Goal: Task Accomplishment & Management: Manage account settings

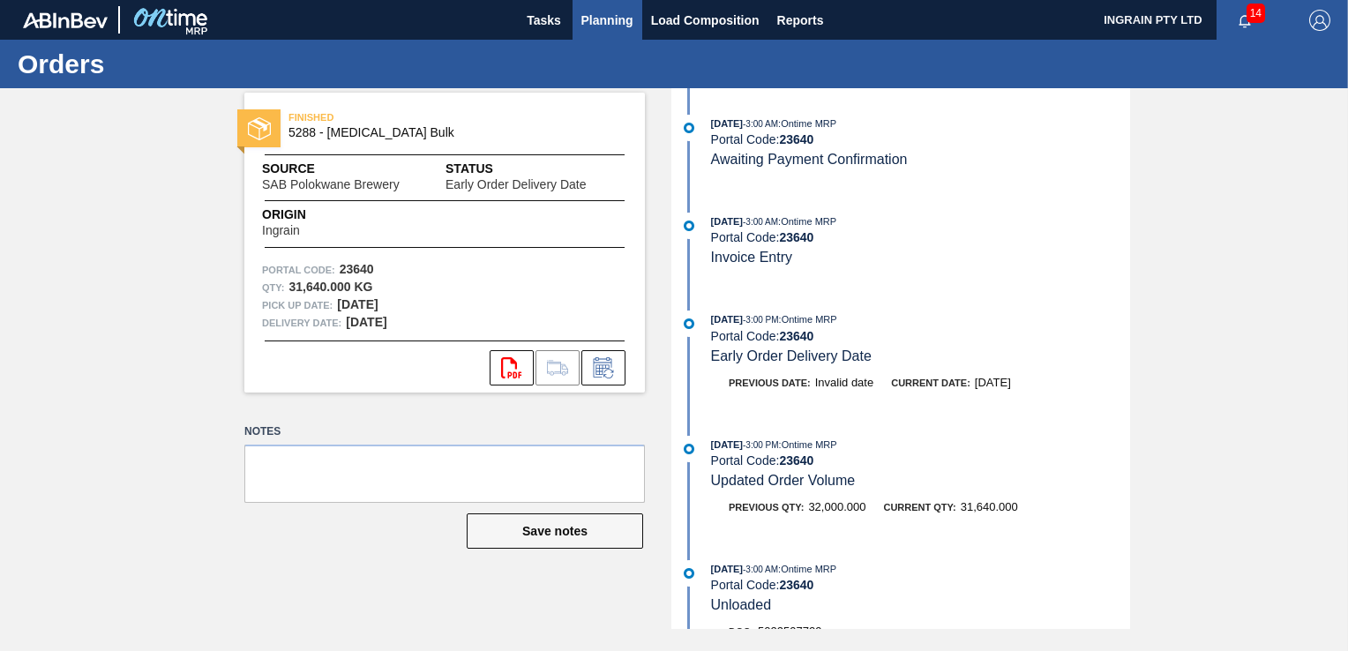
click at [617, 22] on span "Planning" at bounding box center [607, 20] width 52 height 21
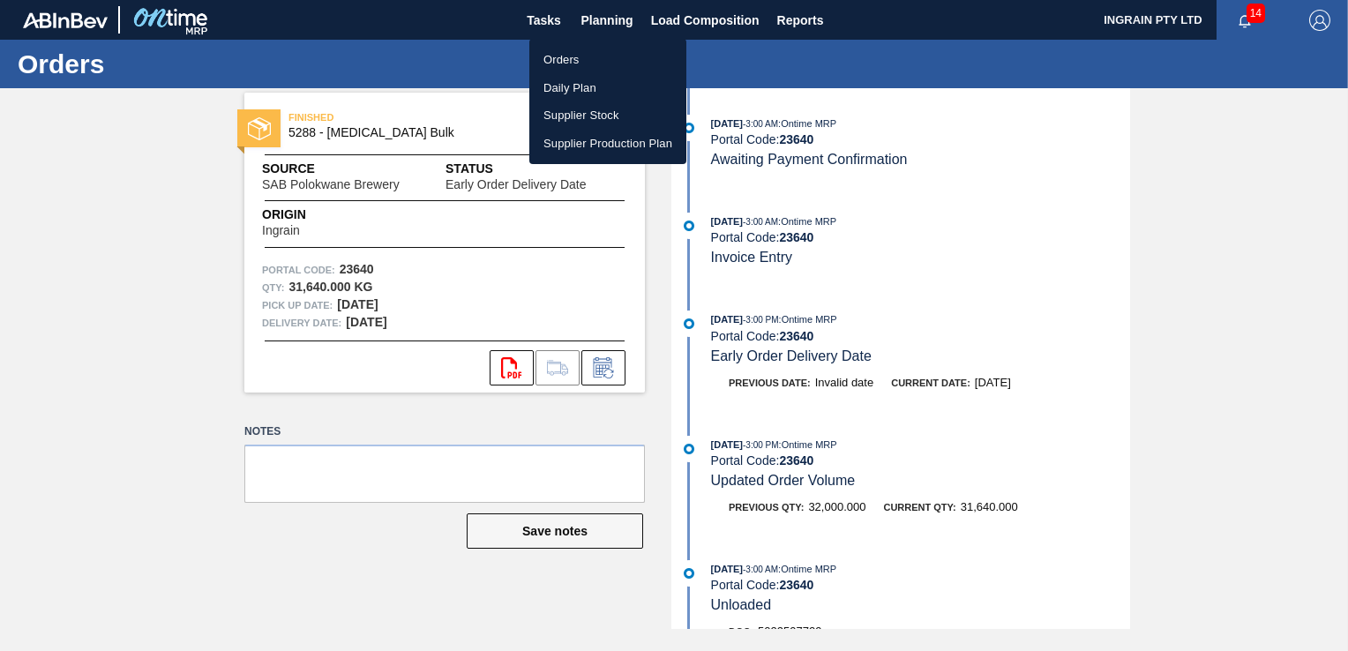
click at [554, 54] on li "Orders" at bounding box center [607, 60] width 157 height 28
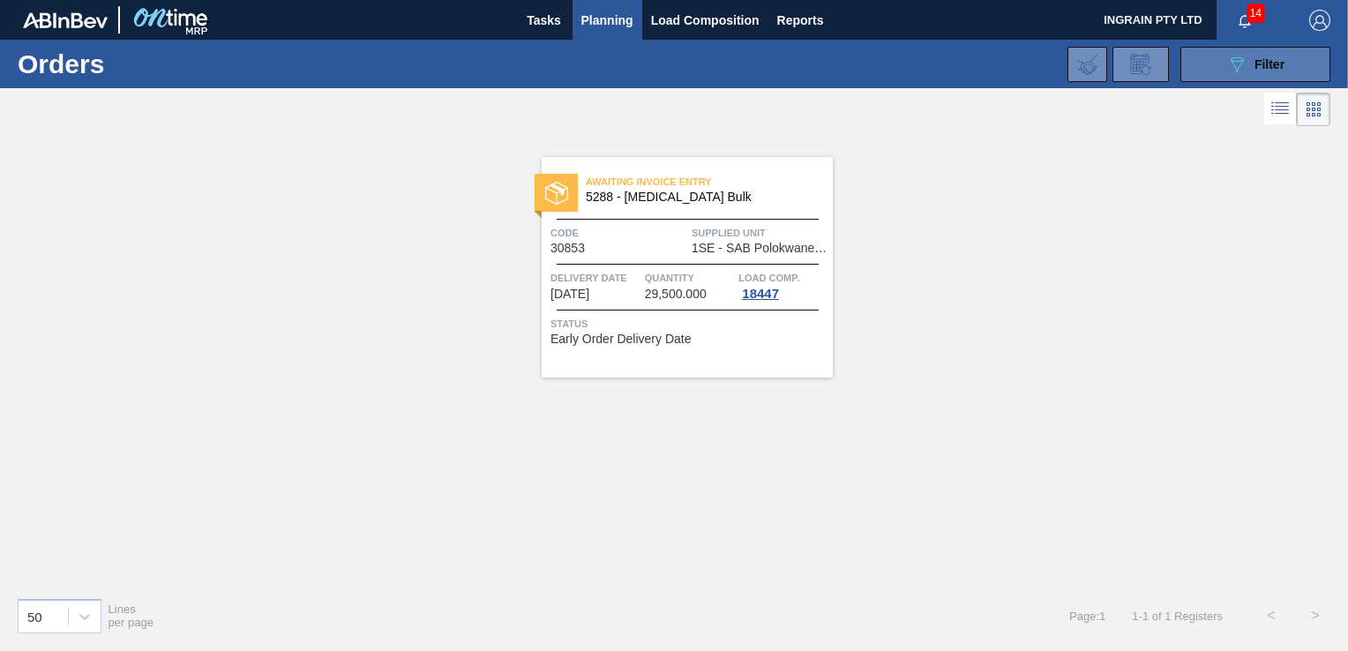
click at [1192, 63] on button "089F7B8B-B2A5-4AFE-B5C0-19BA573D28AC Filter" at bounding box center [1255, 64] width 150 height 35
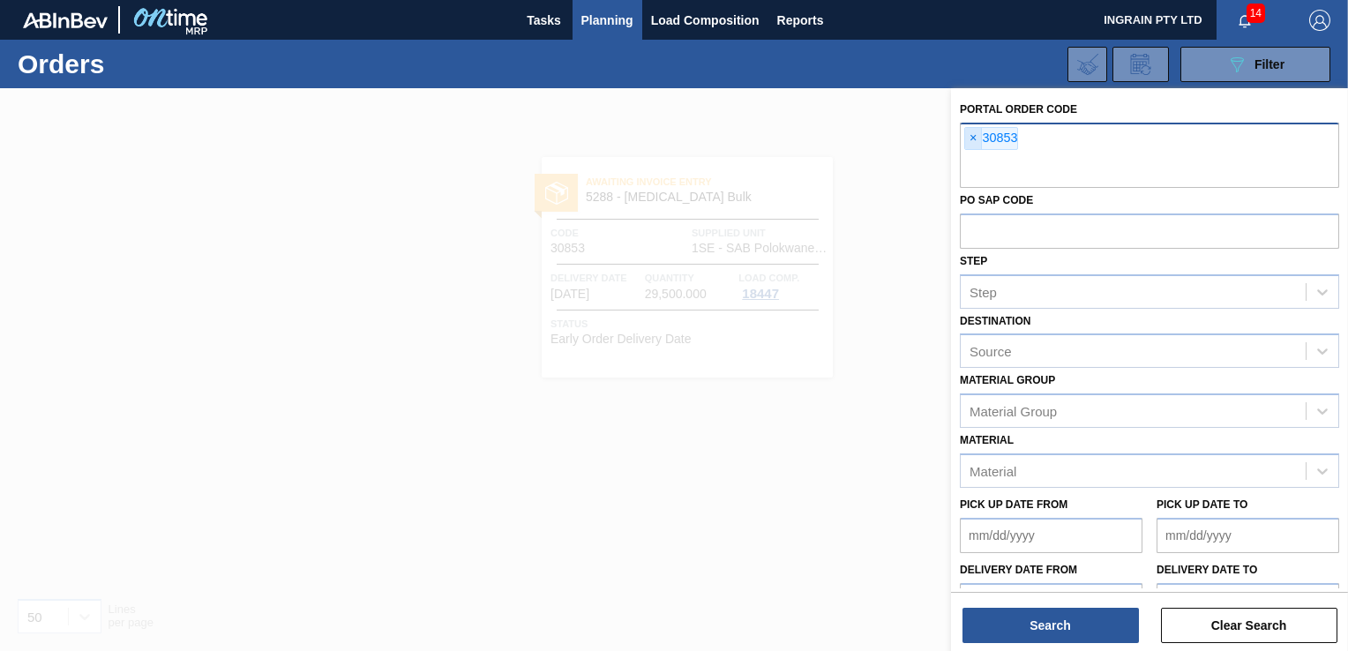
click at [965, 136] on span "×" at bounding box center [973, 138] width 17 height 21
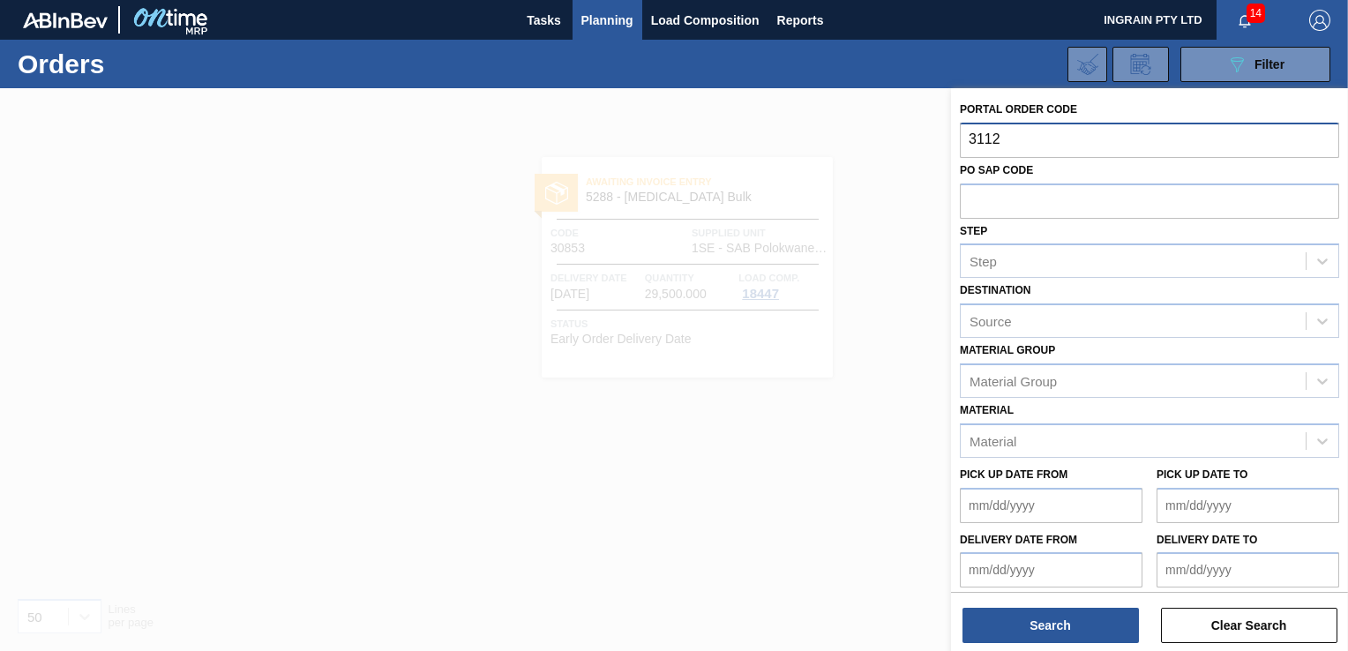
type input "31122"
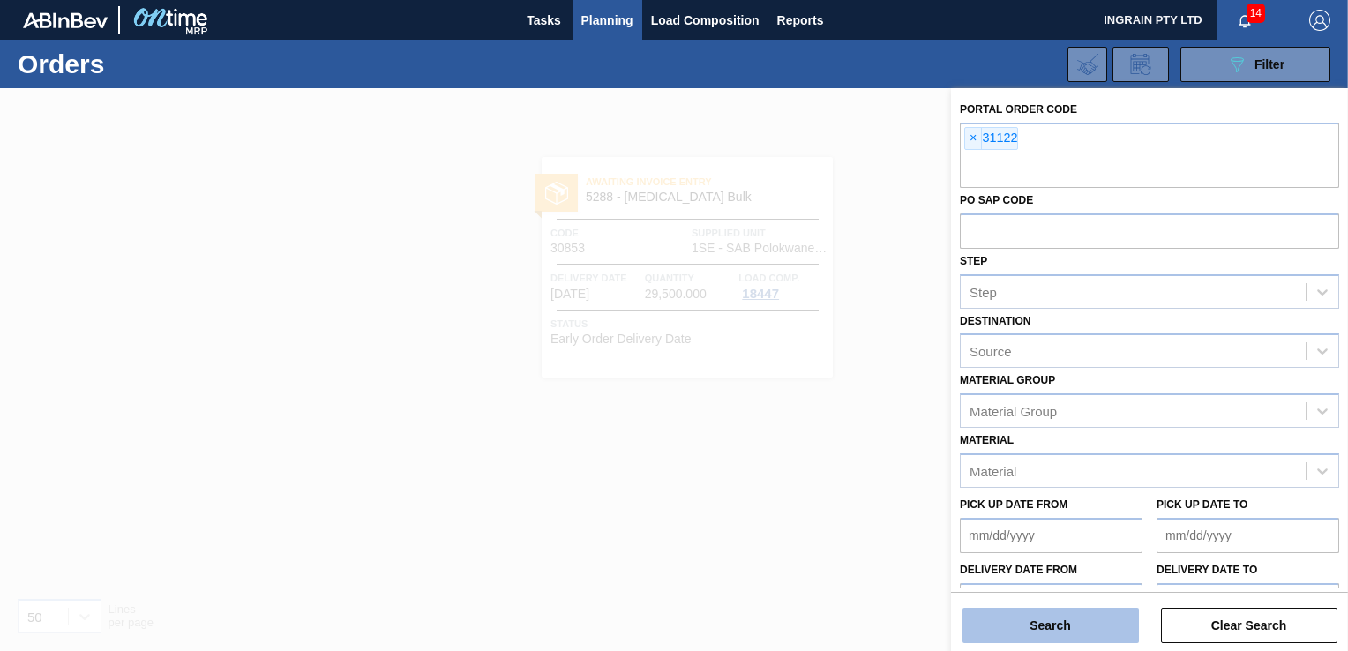
click at [983, 626] on button "Search" at bounding box center [1050, 625] width 176 height 35
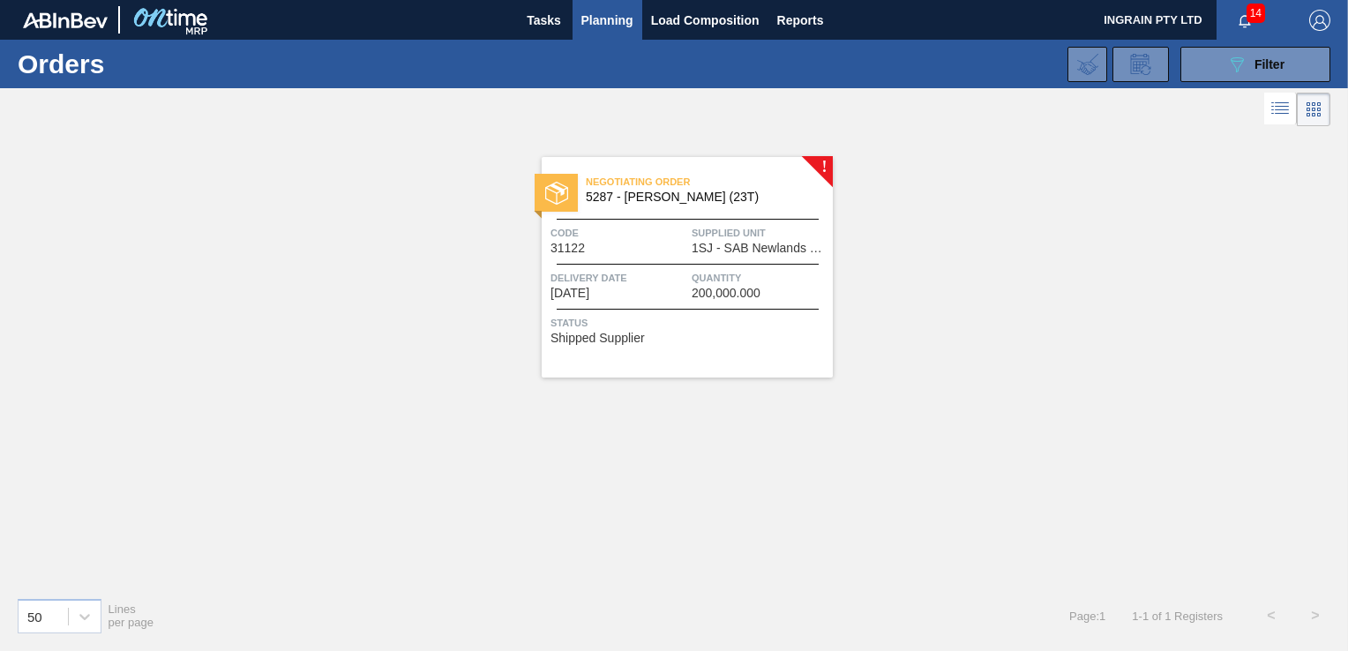
click at [762, 247] on span "1SJ - SAB Newlands Brewery" at bounding box center [760, 248] width 137 height 13
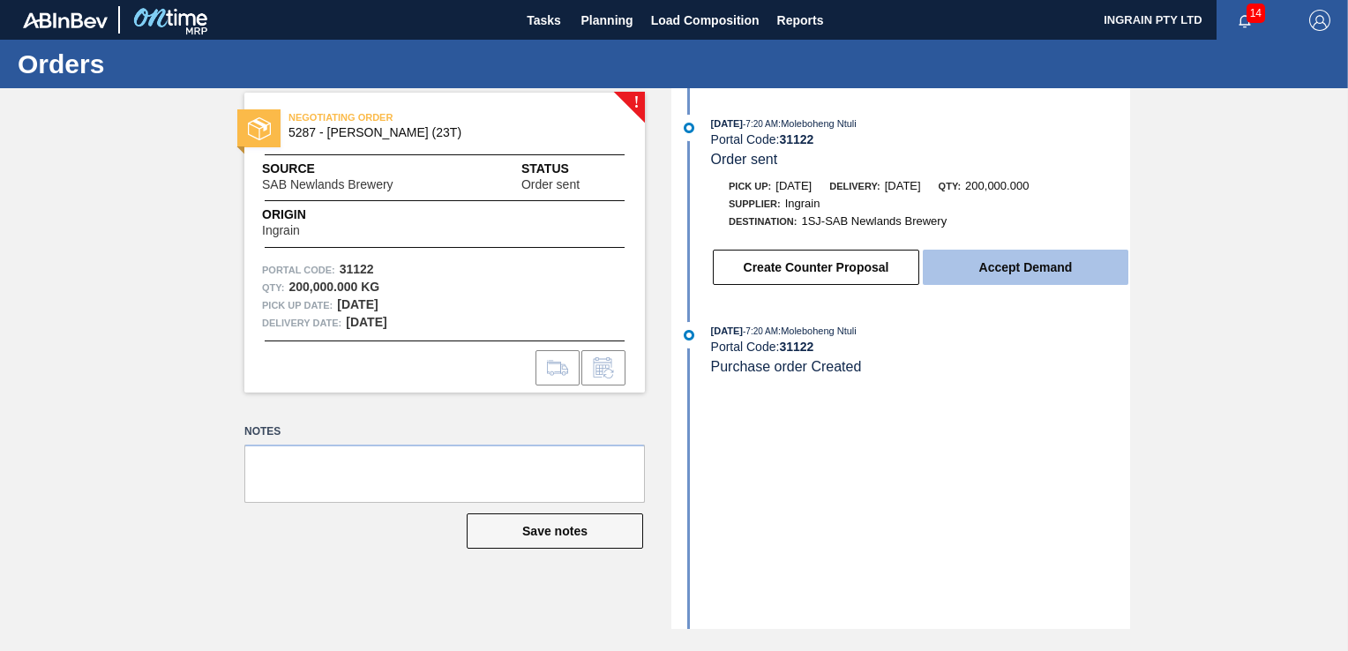
click at [998, 266] on button "Accept Demand" at bounding box center [1026, 267] width 206 height 35
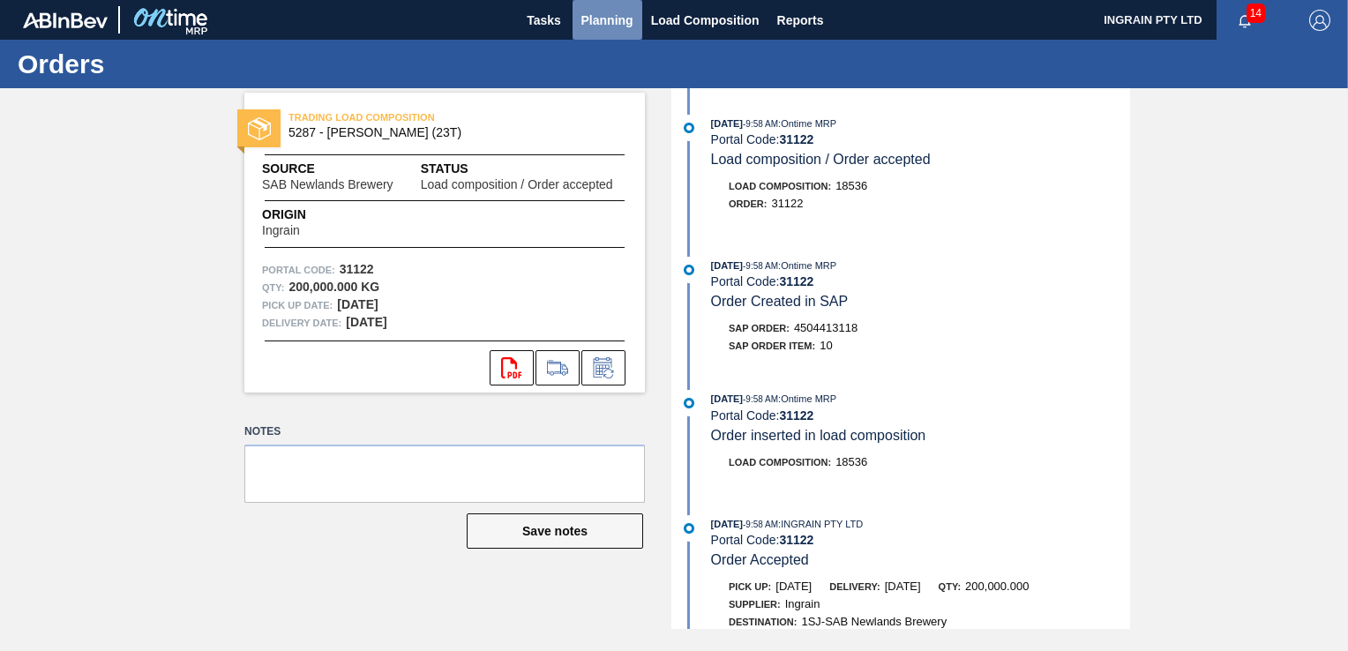
click at [590, 14] on span "Planning" at bounding box center [607, 20] width 52 height 21
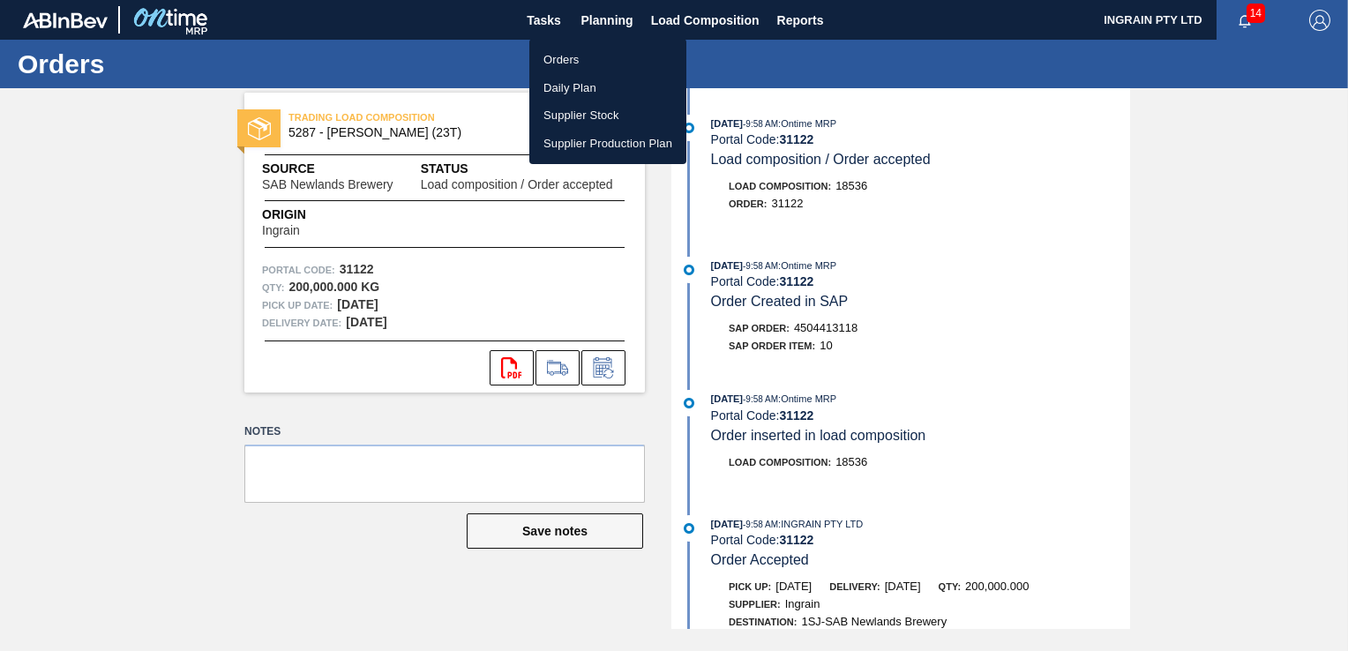
click at [565, 55] on li "Orders" at bounding box center [607, 60] width 157 height 28
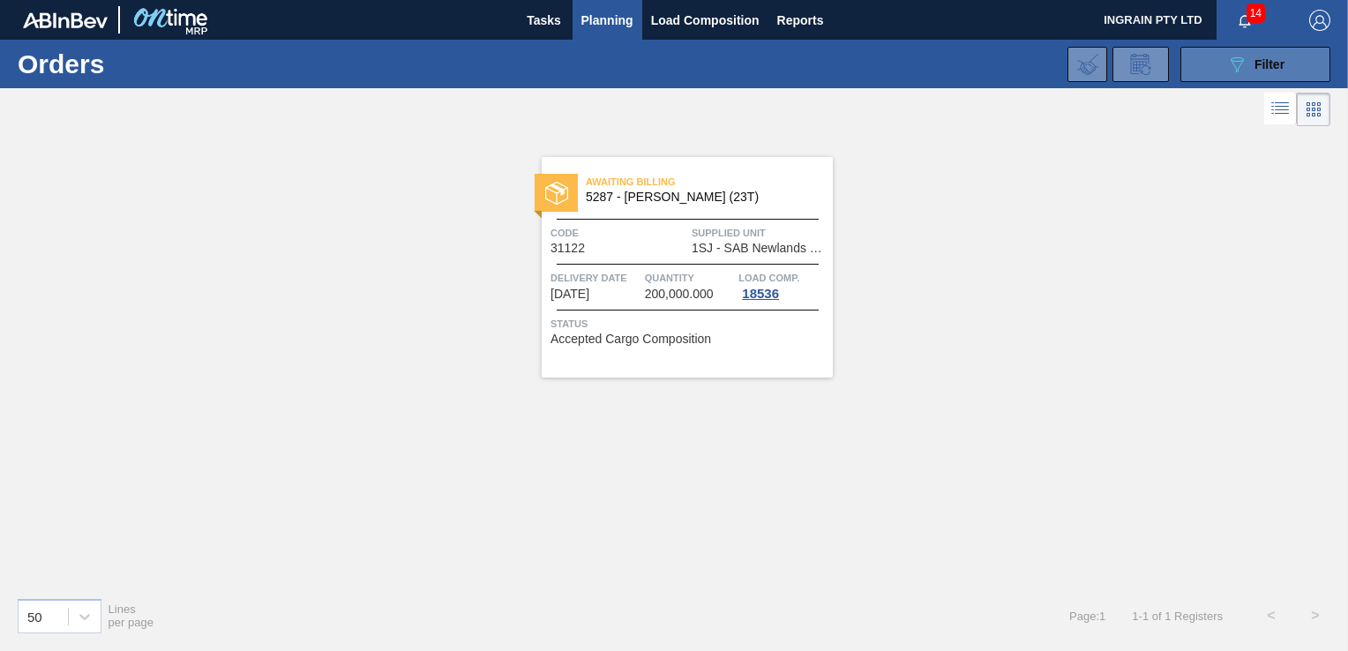
click at [1223, 59] on button "089F7B8B-B2A5-4AFE-B5C0-19BA573D28AC Filter" at bounding box center [1255, 64] width 150 height 35
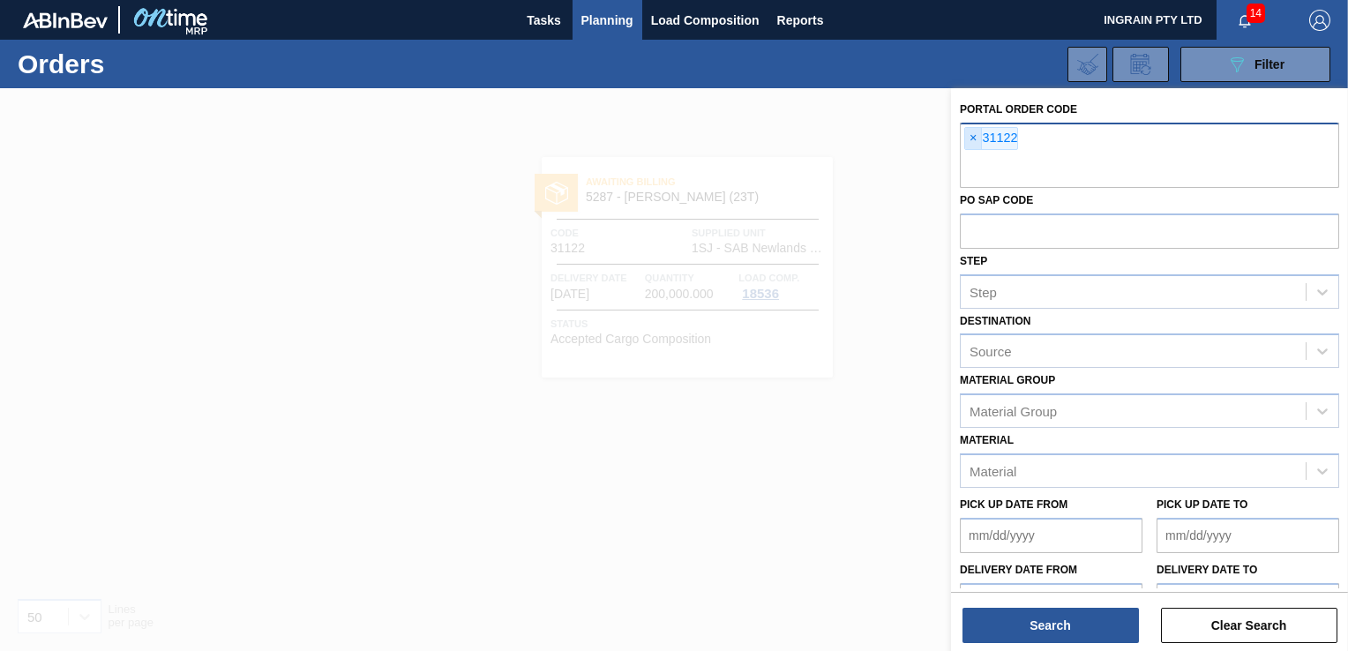
click at [977, 138] on span "×" at bounding box center [973, 138] width 17 height 21
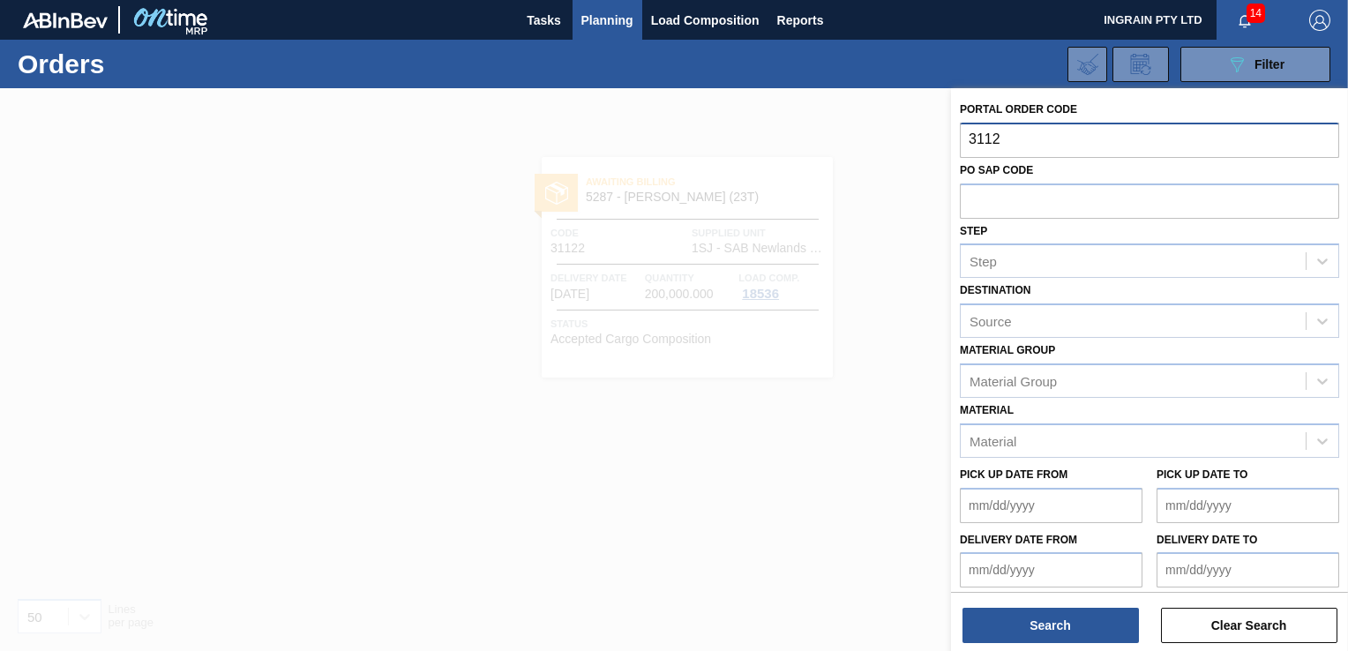
type input "31123"
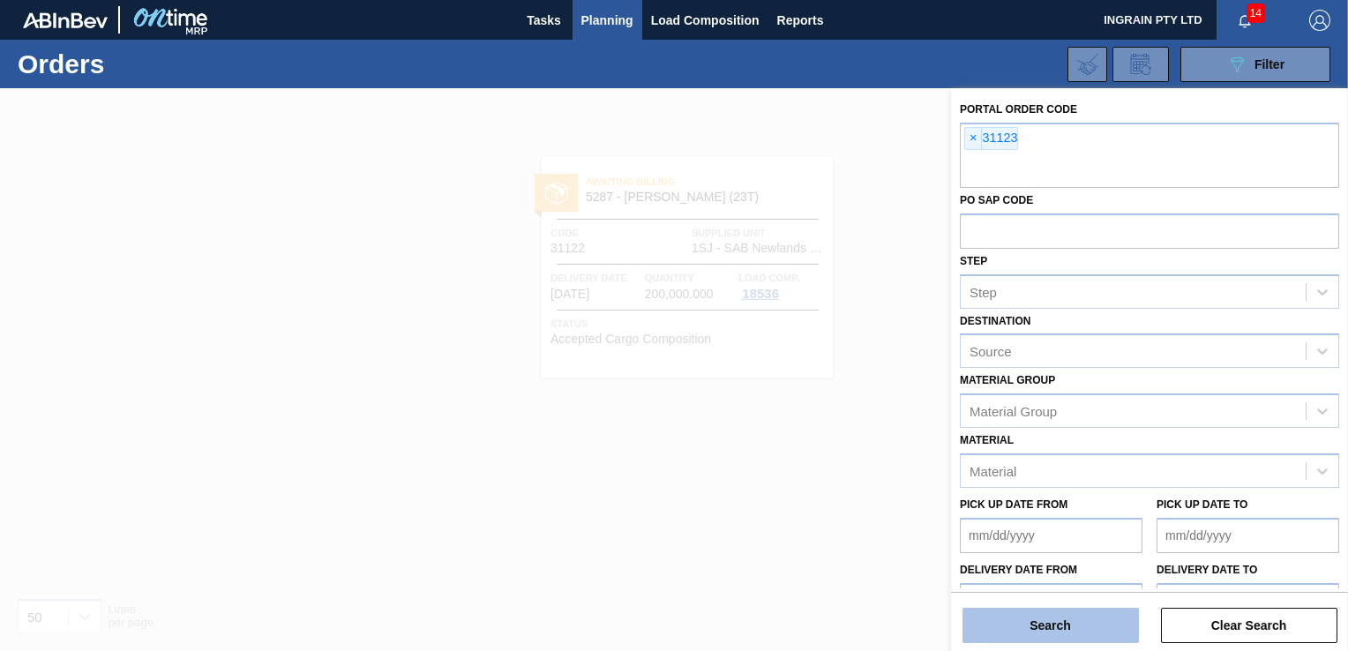
click at [997, 623] on button "Search" at bounding box center [1050, 625] width 176 height 35
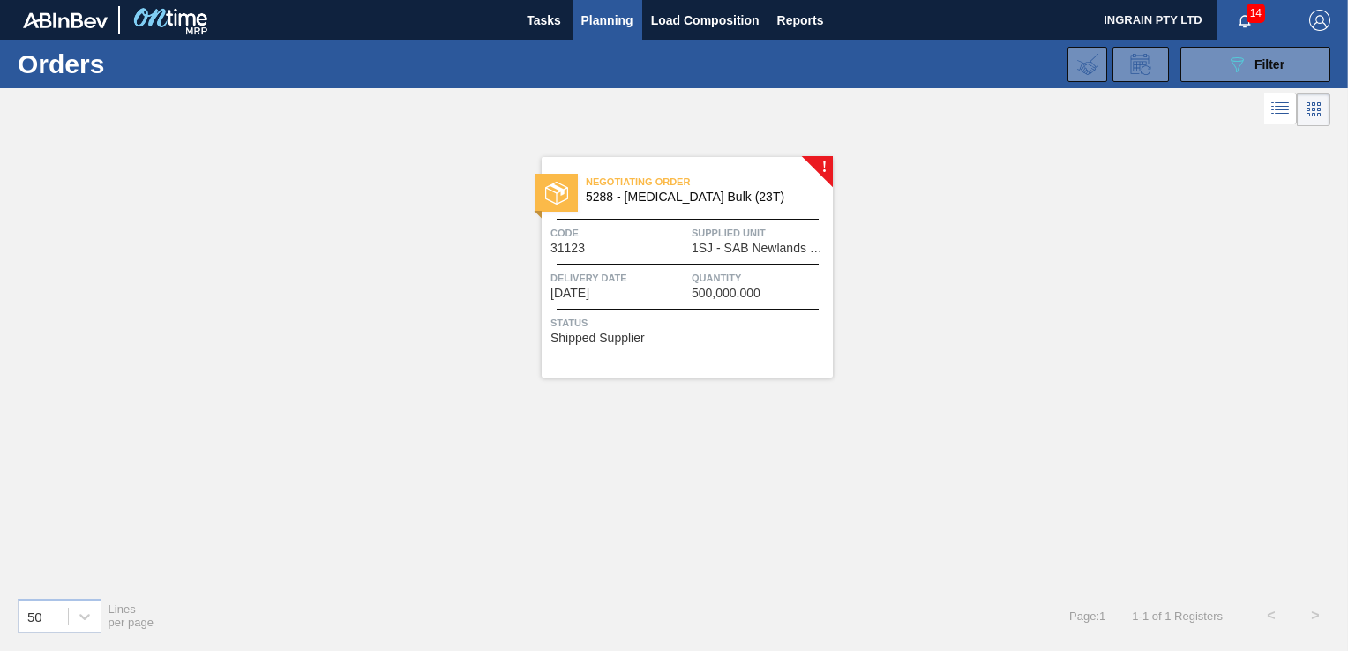
click at [709, 256] on div "Negotiating Order 5288 - [MEDICAL_DATA] Bulk (23T) Code 31123 Supplied Unit 1SJ…" at bounding box center [687, 267] width 291 height 221
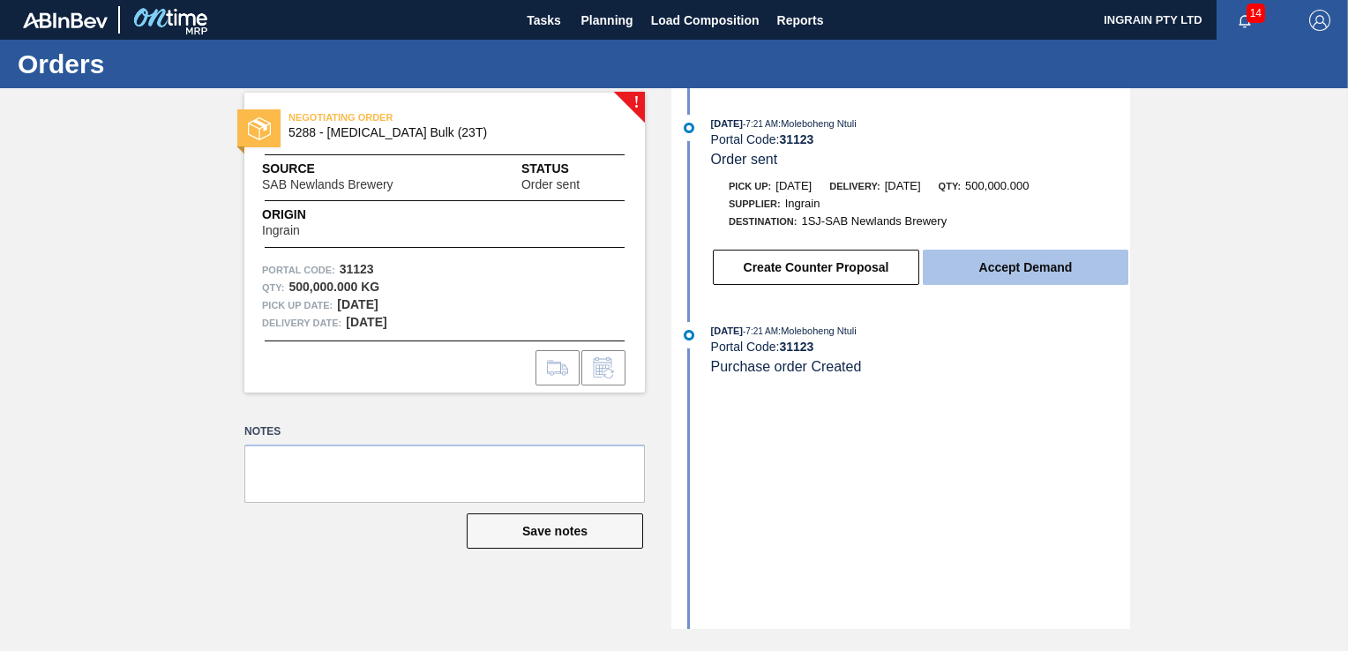
click at [1028, 264] on button "Accept Demand" at bounding box center [1026, 267] width 206 height 35
